Goal: Task Accomplishment & Management: Manage account settings

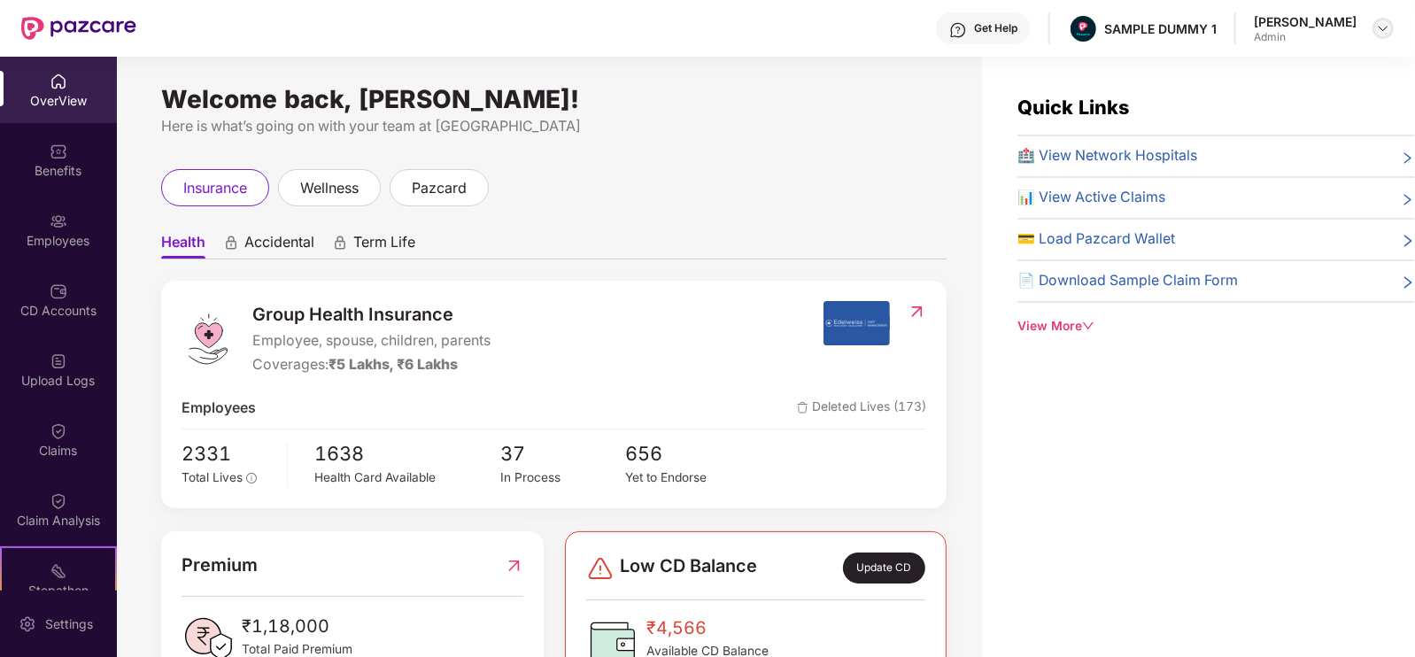
click at [1383, 28] on img at bounding box center [1383, 28] width 14 height 14
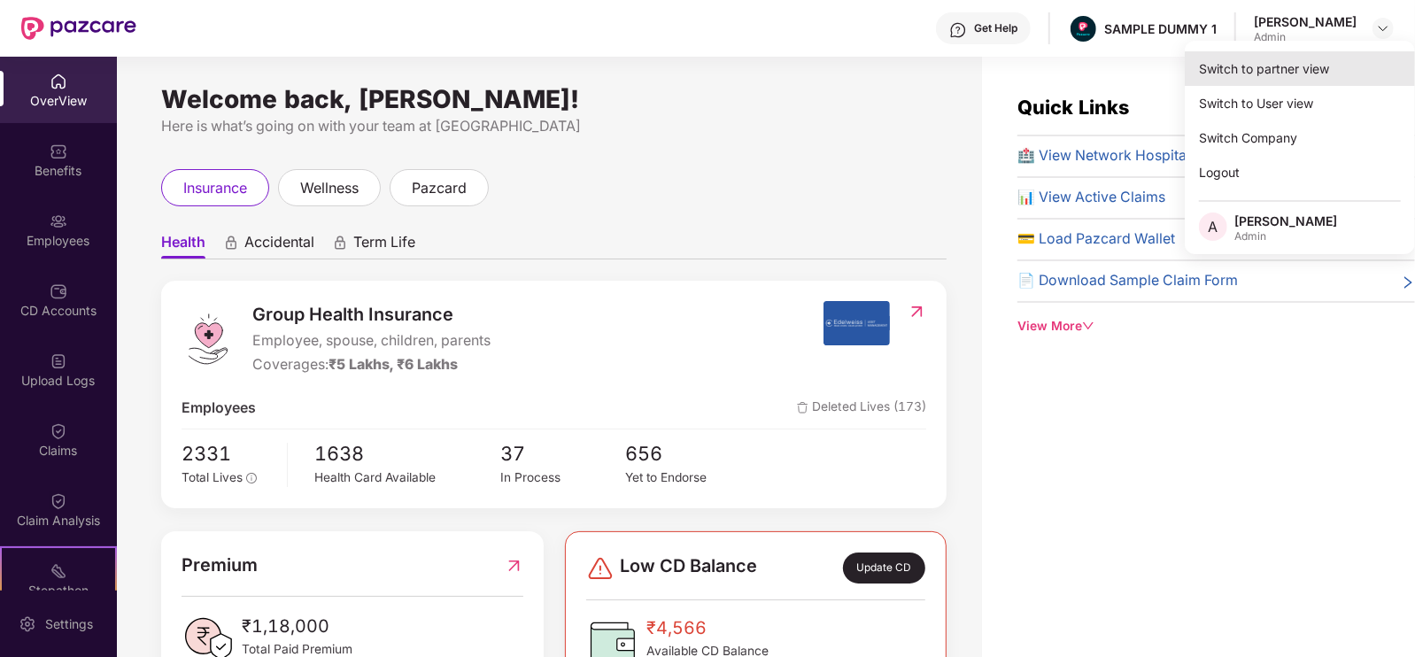
click at [1270, 79] on div "Switch to partner view" at bounding box center [1300, 68] width 230 height 35
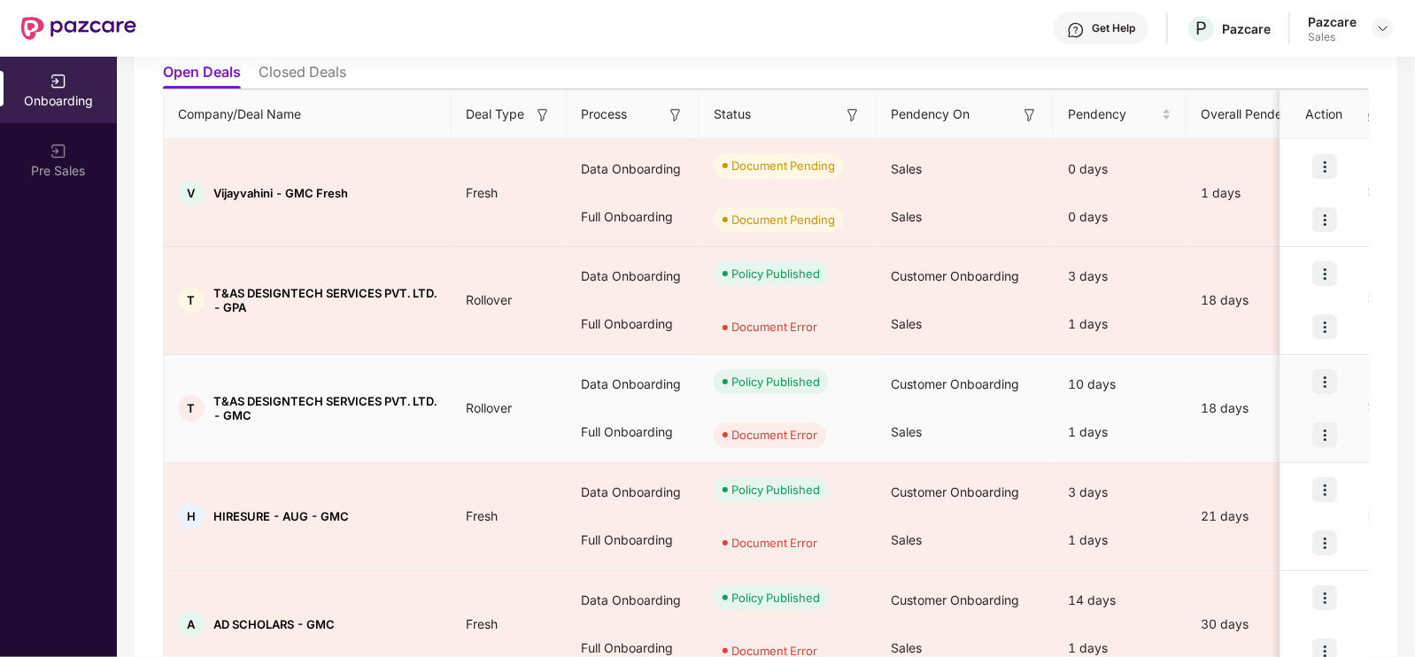
scroll to position [205, 0]
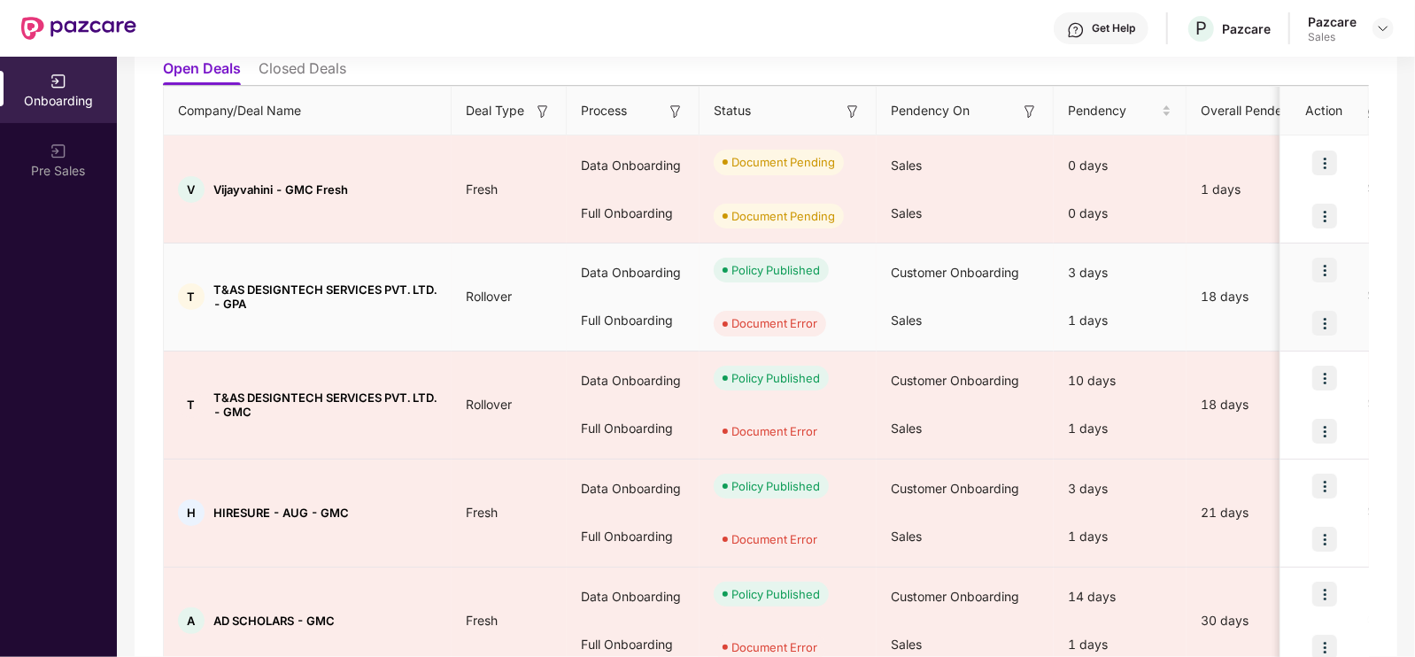
click at [1330, 259] on img at bounding box center [1325, 270] width 25 height 25
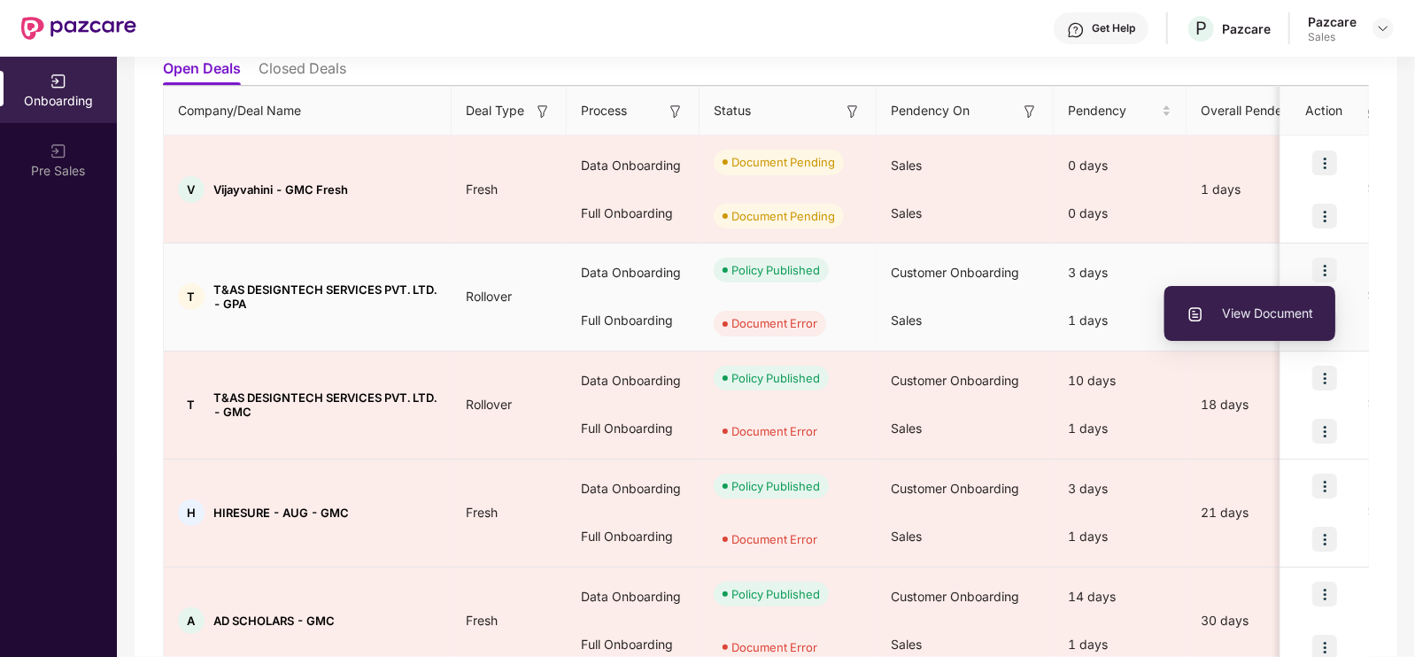
click at [1253, 306] on span "View Document" at bounding box center [1250, 313] width 127 height 19
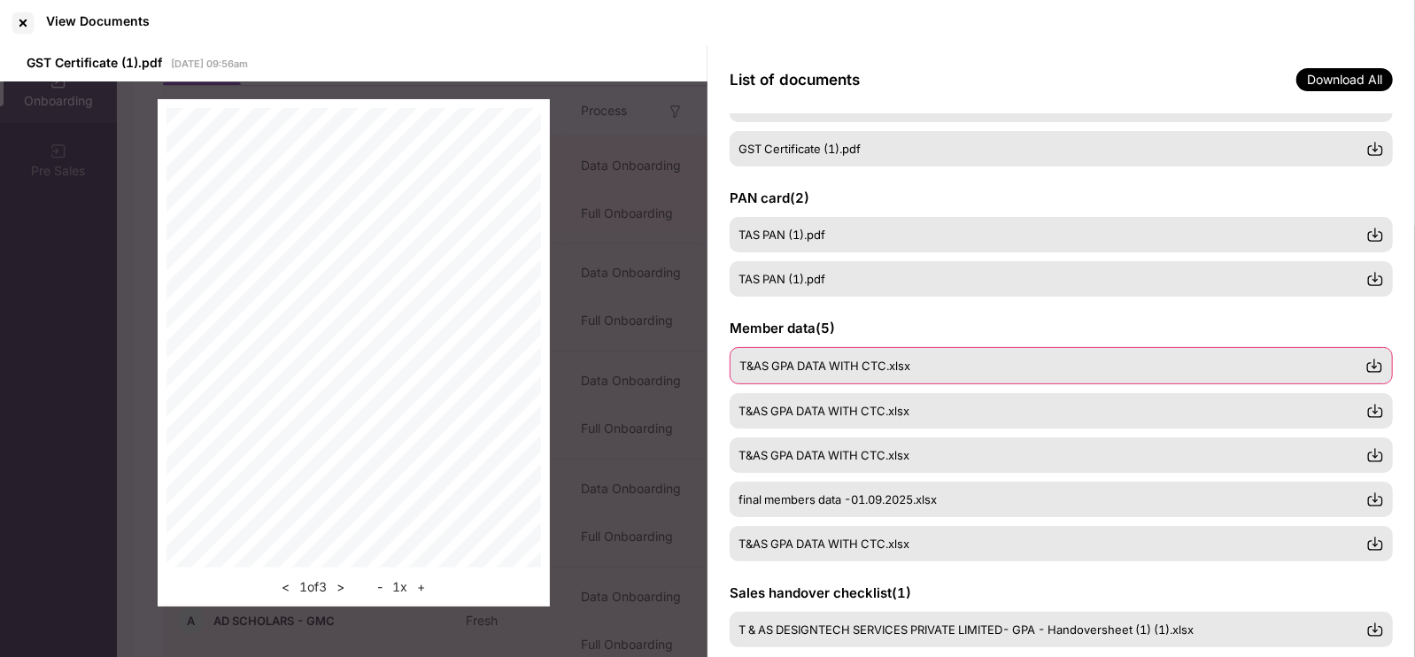
scroll to position [110, 0]
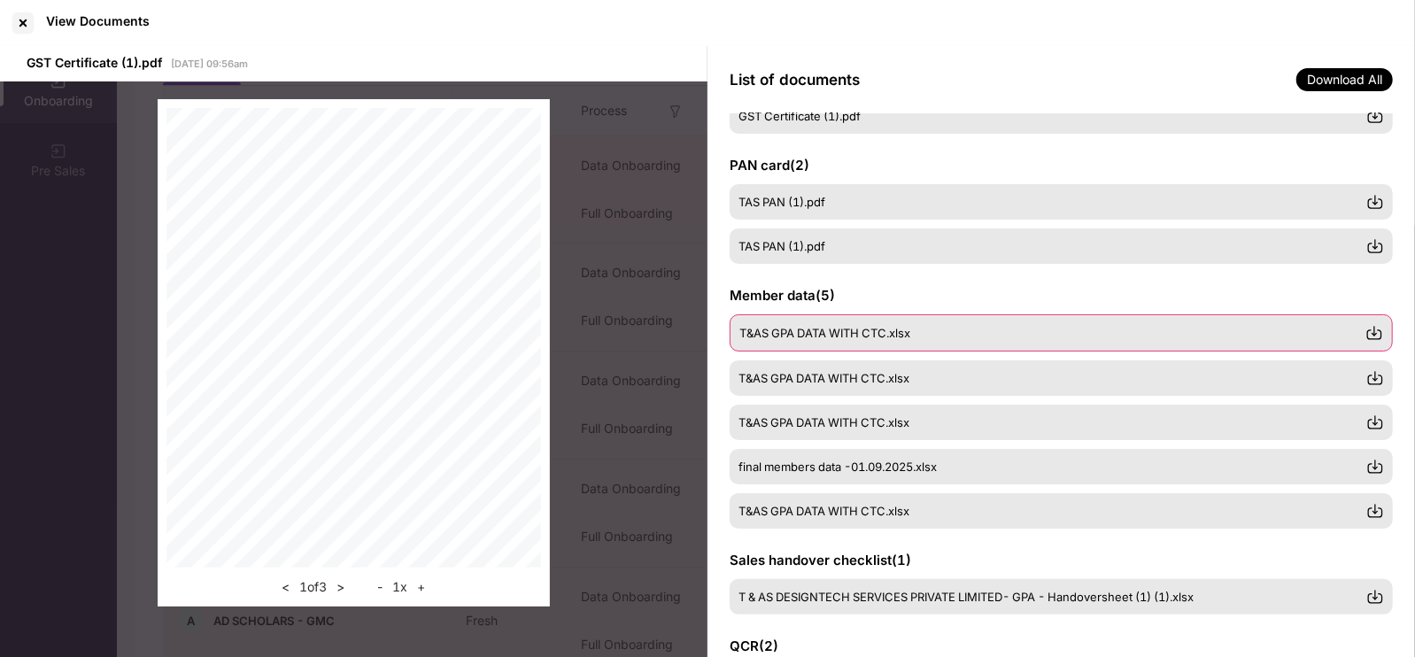
click at [1367, 332] on img at bounding box center [1375, 333] width 18 height 18
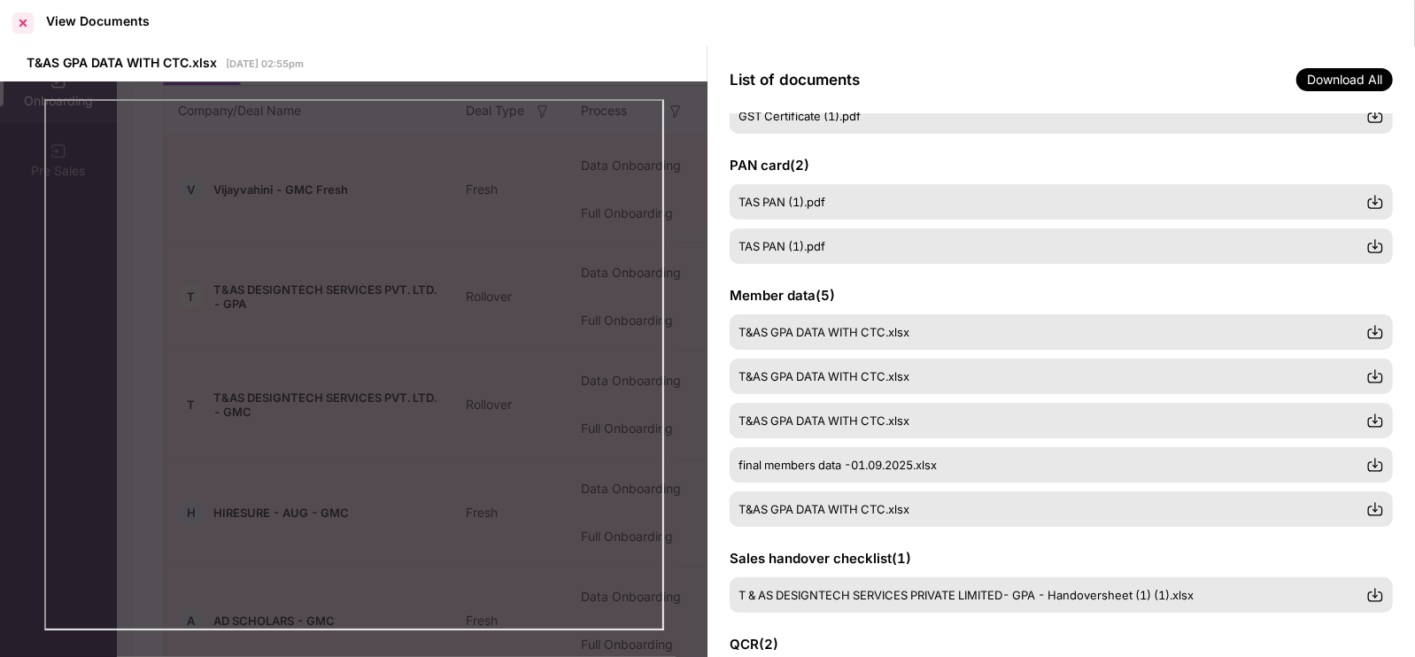
click at [17, 37] on div "View Documents" at bounding box center [707, 23] width 1415 height 46
click at [17, 32] on div at bounding box center [23, 23] width 28 height 28
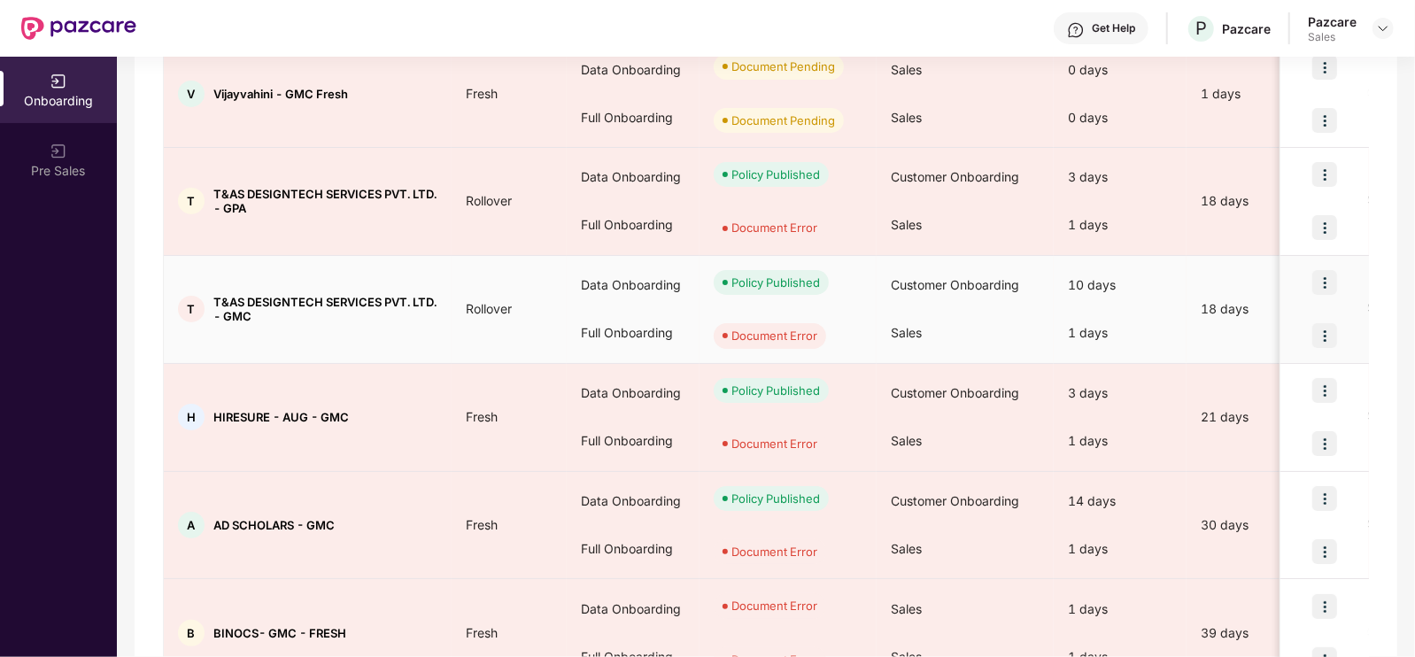
scroll to position [303, 0]
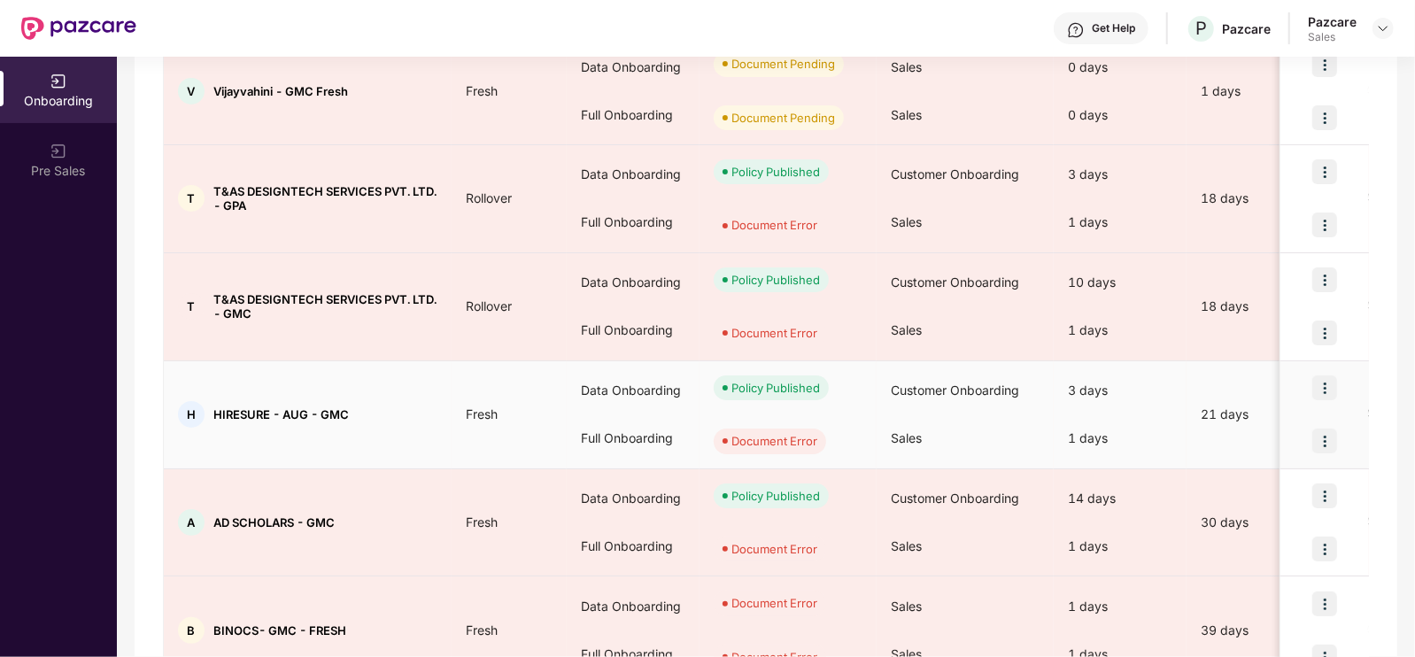
click at [1329, 441] on img at bounding box center [1325, 441] width 25 height 25
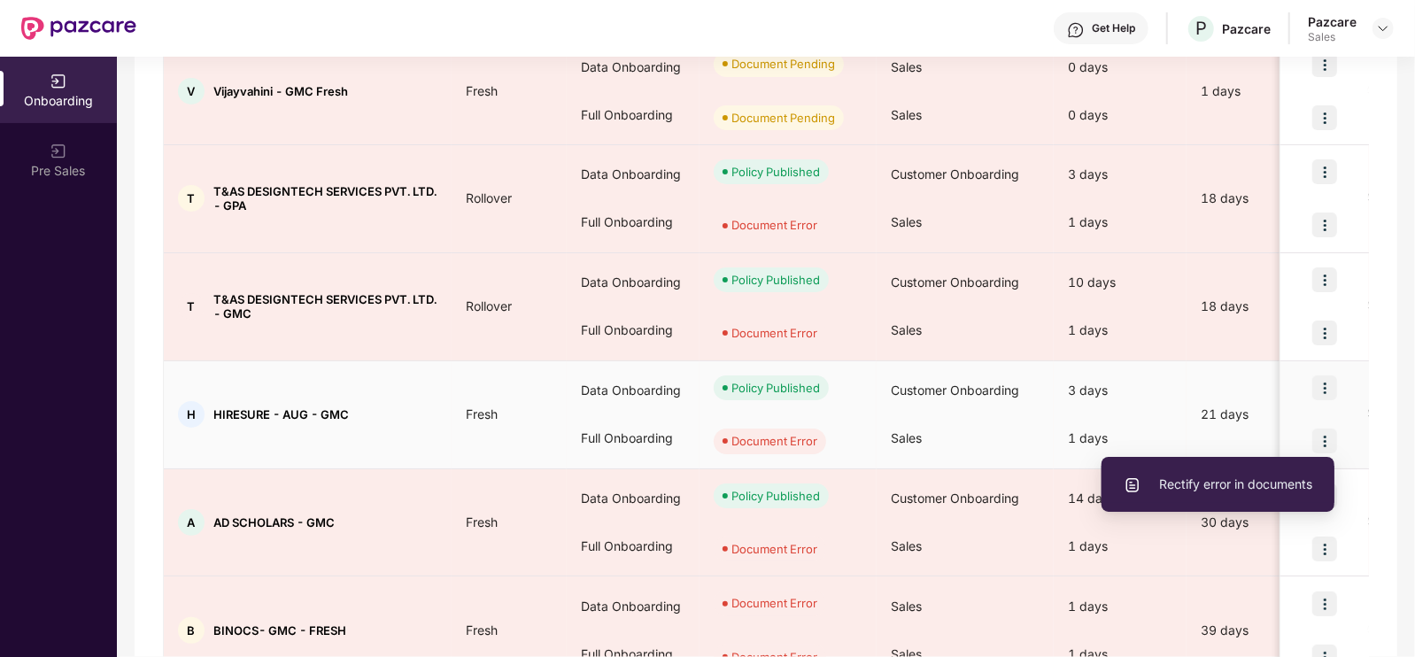
click at [1282, 466] on li "Rectify error in documents" at bounding box center [1218, 484] width 233 height 37
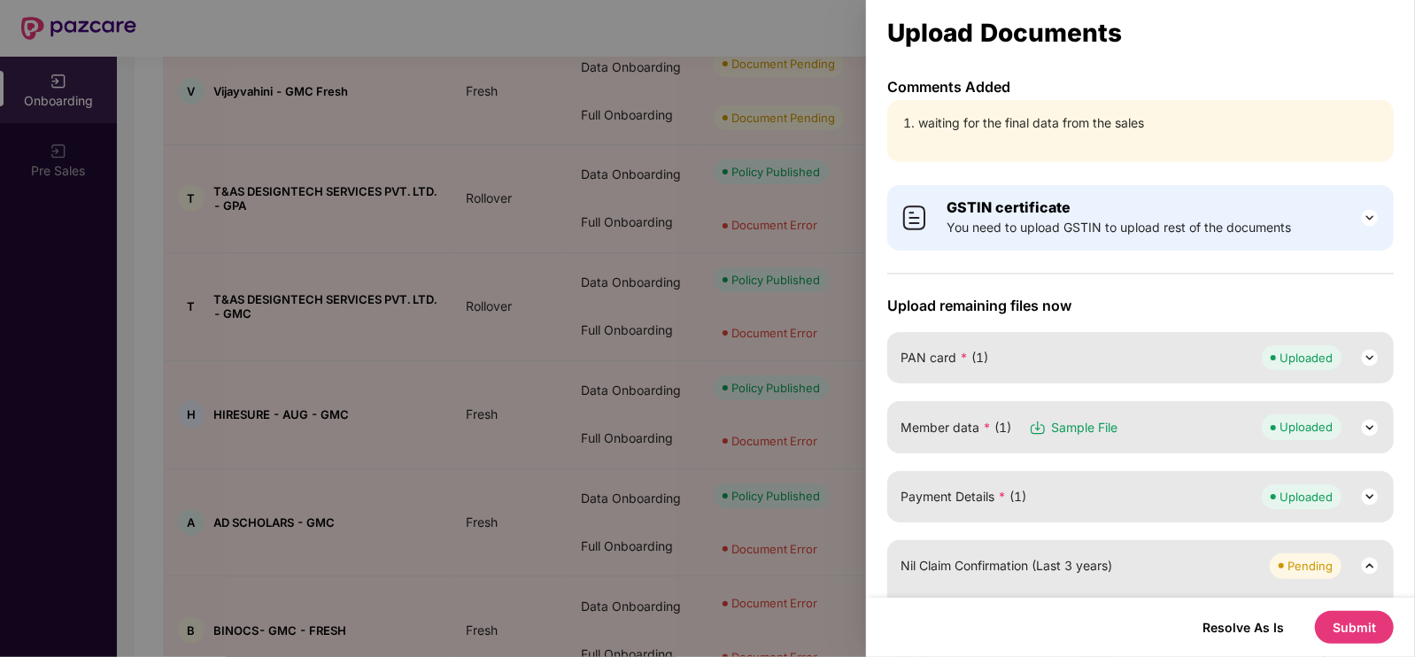
click at [939, 127] on li "waiting for the final data from the sales" at bounding box center [1149, 122] width 462 height 19
click at [358, 406] on div at bounding box center [707, 328] width 1415 height 657
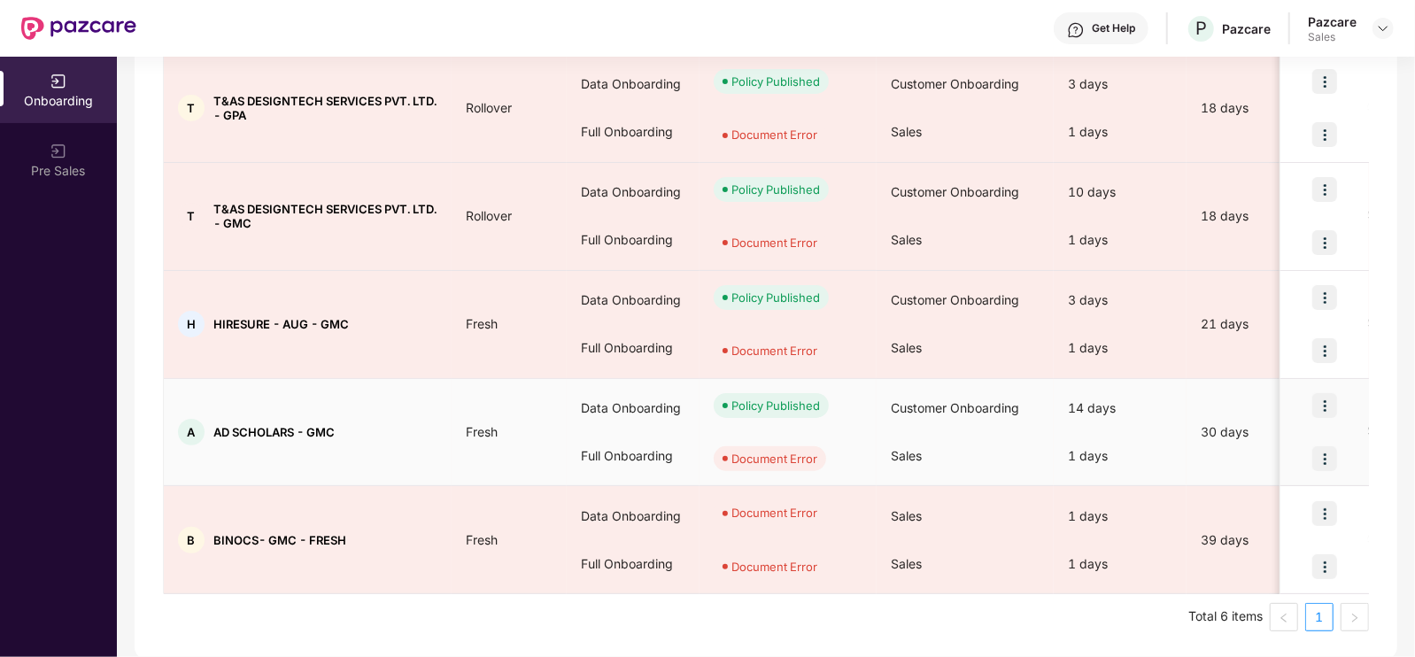
scroll to position [393, 0]
